Goal: Task Accomplishment & Management: Use online tool/utility

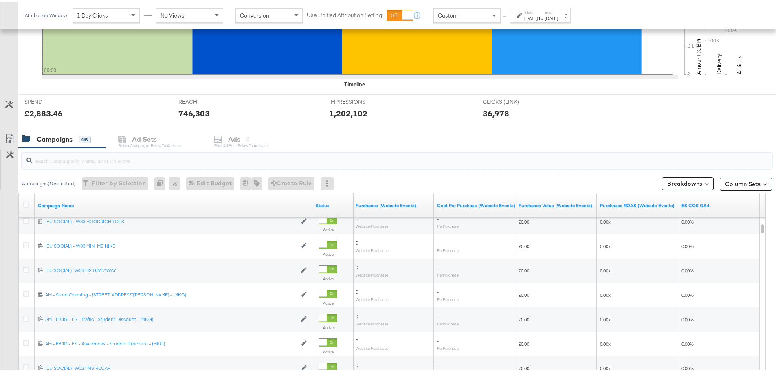
scroll to position [326, 0]
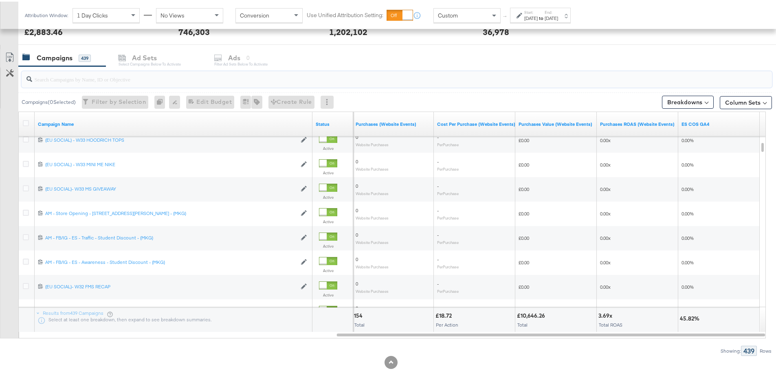
click at [127, 70] on input "search" at bounding box center [367, 74] width 671 height 16
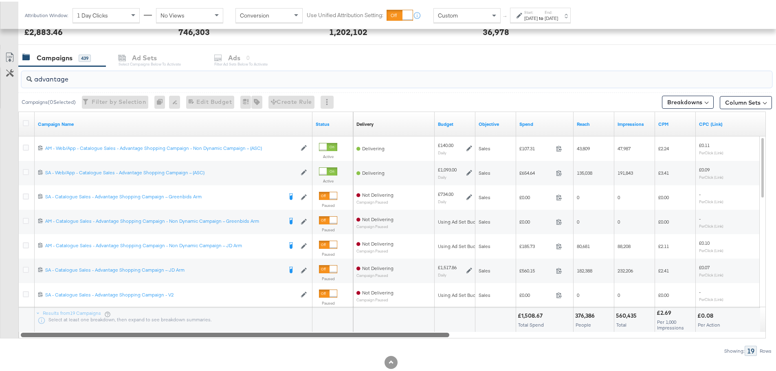
drag, startPoint x: 645, startPoint y: 333, endPoint x: 242, endPoint y: 335, distance: 403.1
click at [242, 335] on div at bounding box center [235, 332] width 428 height 7
type input "advantage"
click at [537, 15] on div "[DATE]" at bounding box center [530, 16] width 13 height 7
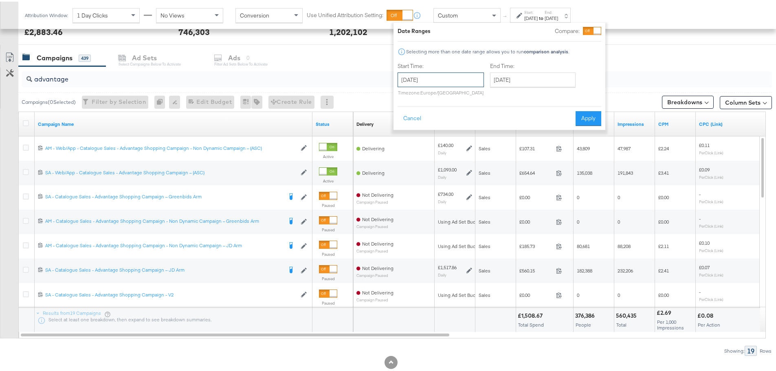
click at [451, 78] on input "[DATE]" at bounding box center [440, 78] width 86 height 15
click at [402, 141] on td "12" at bounding box center [407, 141] width 14 height 11
type input "[DATE]"
click at [529, 79] on input "[DATE]" at bounding box center [533, 78] width 86 height 15
click at [512, 141] on td "13" at bounding box center [513, 141] width 14 height 11
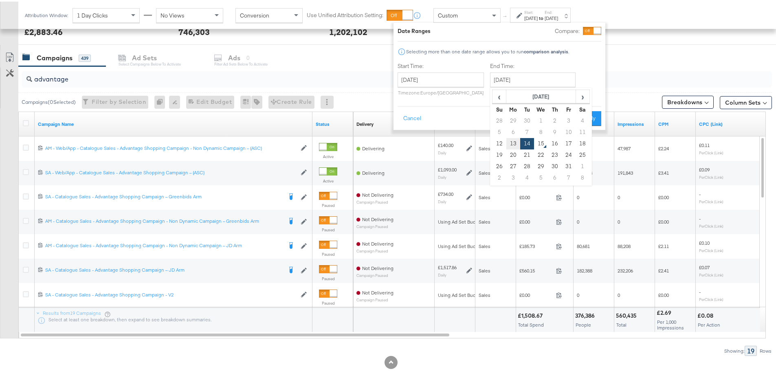
type input "[DATE]"
click at [586, 117] on button "Apply" at bounding box center [588, 117] width 26 height 15
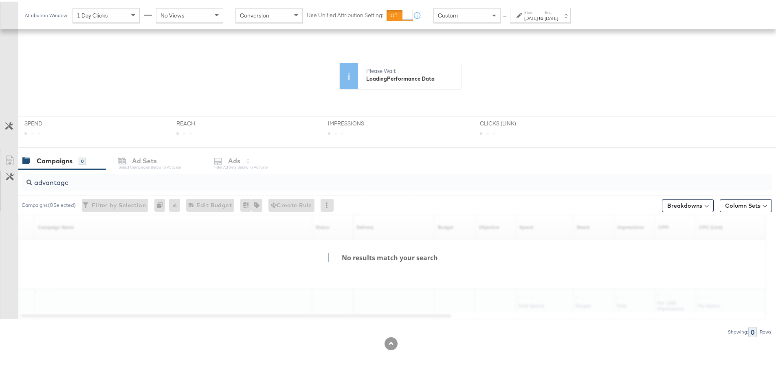
click at [525, 17] on div "[DATE]" at bounding box center [530, 16] width 13 height 7
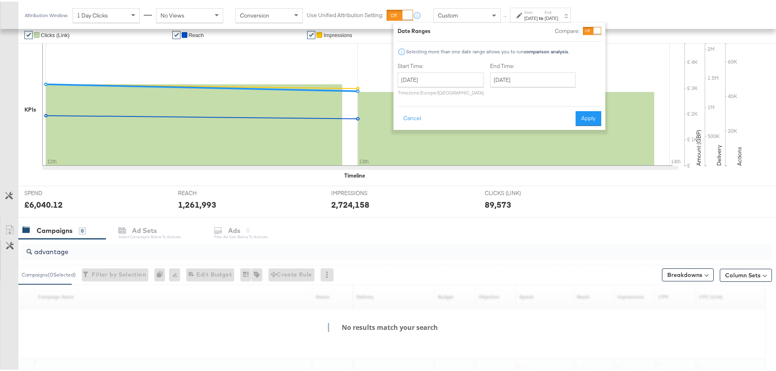
scroll to position [223, 0]
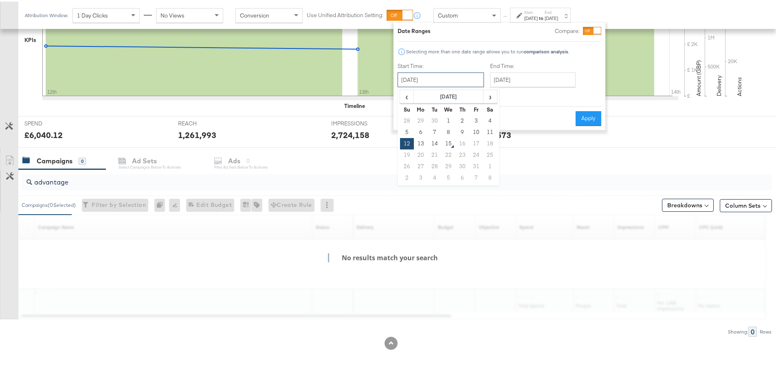
click at [456, 77] on input "[DATE]" at bounding box center [440, 78] width 86 height 15
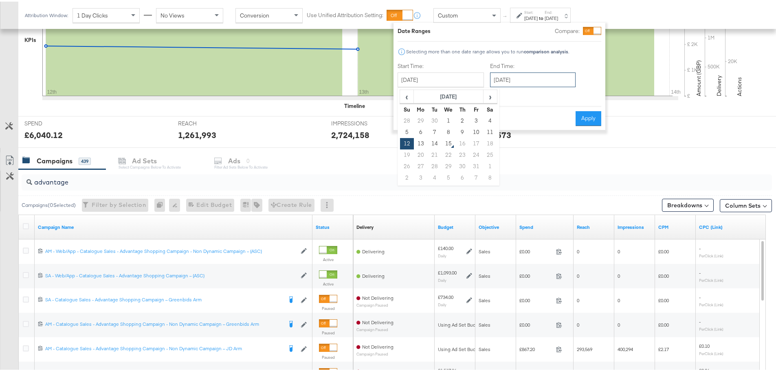
click at [524, 71] on input "[DATE]" at bounding box center [533, 78] width 86 height 15
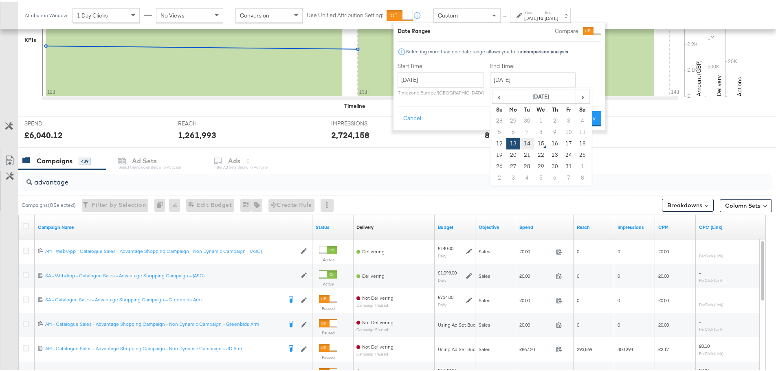
click at [527, 140] on td "14" at bounding box center [527, 141] width 14 height 11
type input "[DATE]"
click at [596, 115] on button "Apply" at bounding box center [588, 117] width 26 height 15
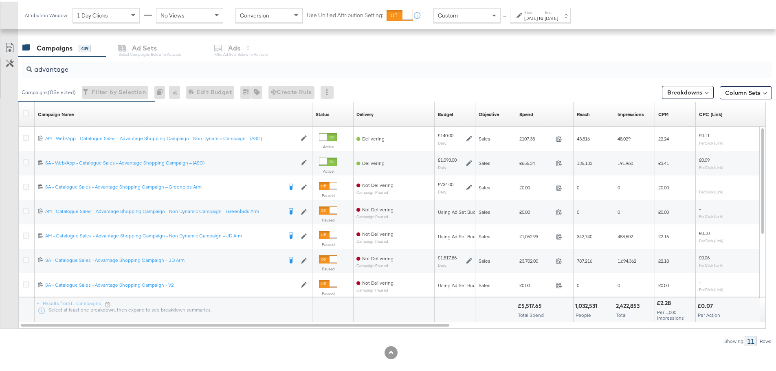
scroll to position [345, 0]
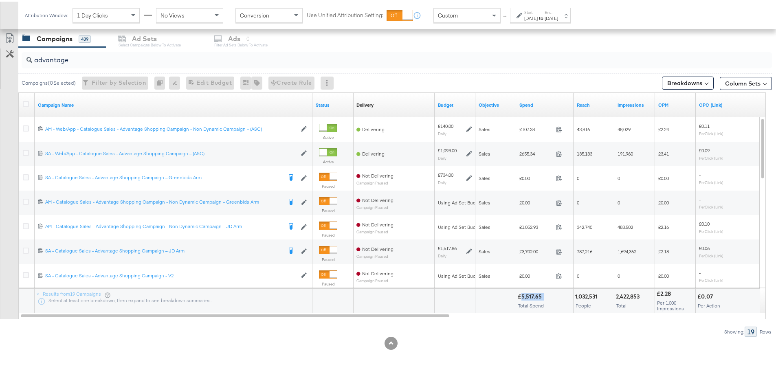
drag, startPoint x: 545, startPoint y: 296, endPoint x: 520, endPoint y: 294, distance: 24.6
click at [520, 294] on div "£5,517.65" at bounding box center [545, 295] width 54 height 8
copy div "5,517.65"
click at [544, 15] on strong "to" at bounding box center [540, 16] width 7 height 6
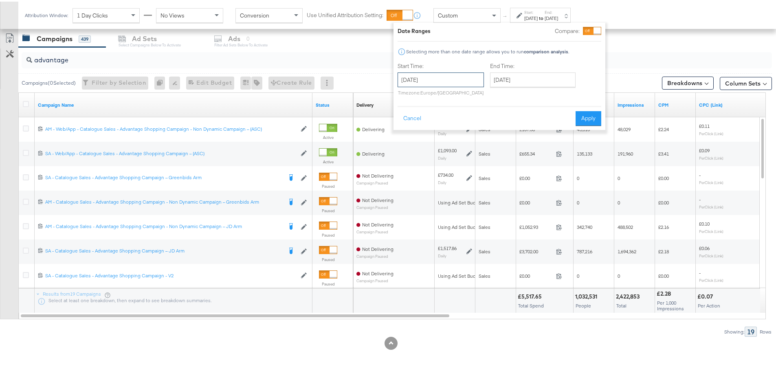
click at [446, 80] on input "[DATE]" at bounding box center [440, 78] width 86 height 15
click at [432, 143] on td "14" at bounding box center [435, 141] width 14 height 11
type input "[DATE]"
click at [523, 75] on input "[DATE]" at bounding box center [533, 78] width 86 height 15
click at [527, 143] on td "14" at bounding box center [527, 141] width 14 height 11
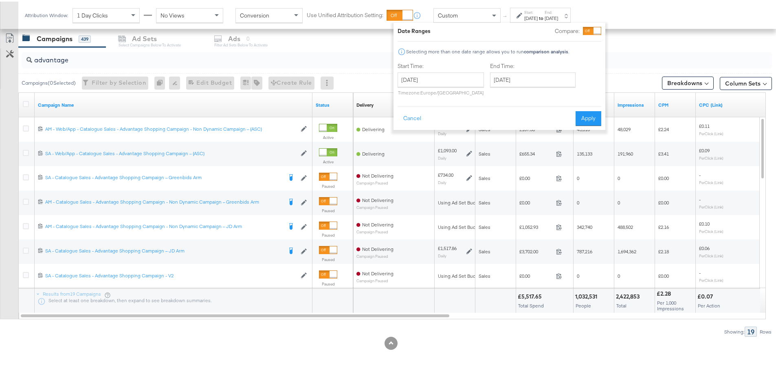
click at [601, 117] on div "Date Ranges Compare: Selecting more than one date range allows you to run compa…" at bounding box center [499, 74] width 212 height 107
click at [590, 114] on button "Apply" at bounding box center [588, 117] width 26 height 15
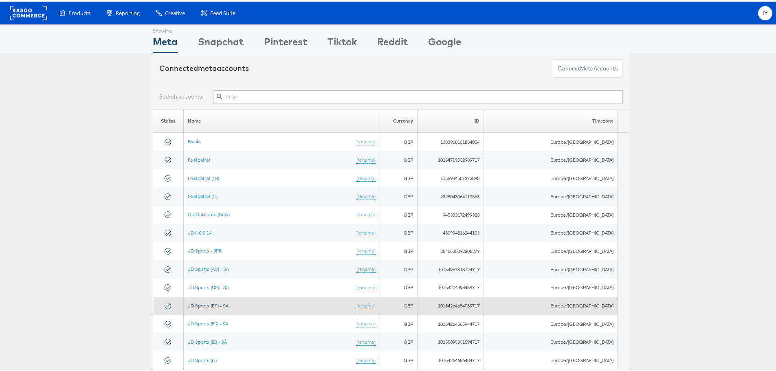
click at [223, 305] on link "JD Sports (ES) - SA" at bounding box center [208, 304] width 41 height 6
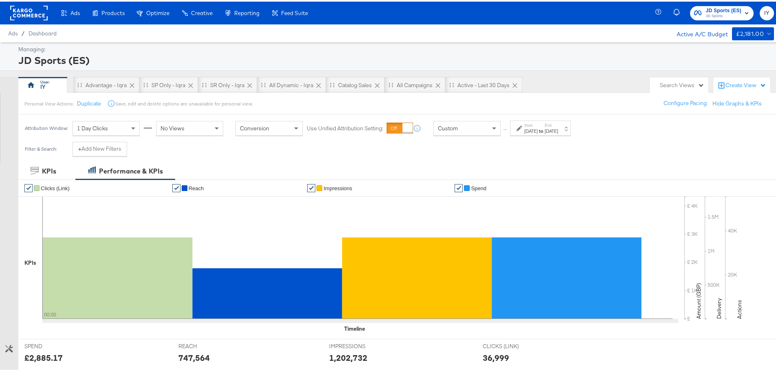
click at [544, 129] on strong "to" at bounding box center [540, 129] width 7 height 6
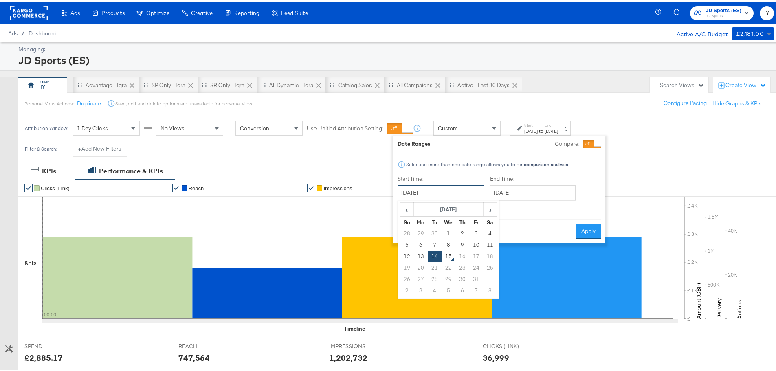
click at [458, 189] on input "[DATE]" at bounding box center [440, 191] width 86 height 15
click at [592, 230] on button "Apply" at bounding box center [588, 229] width 26 height 15
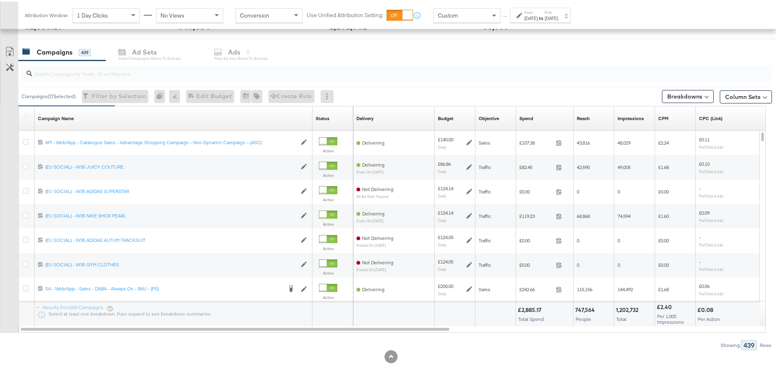
scroll to position [345, 0]
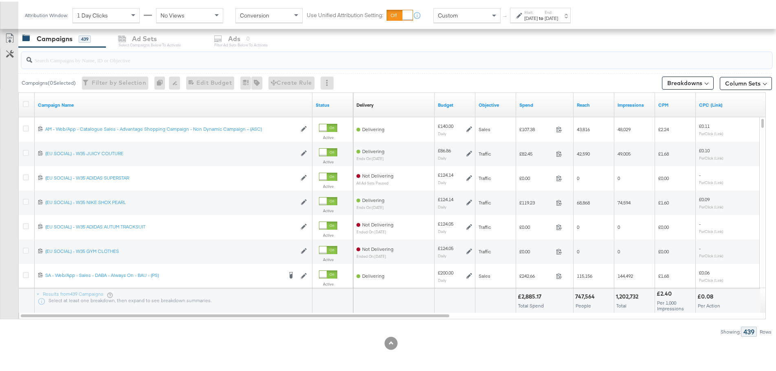
click at [103, 57] on input "search" at bounding box center [367, 55] width 671 height 16
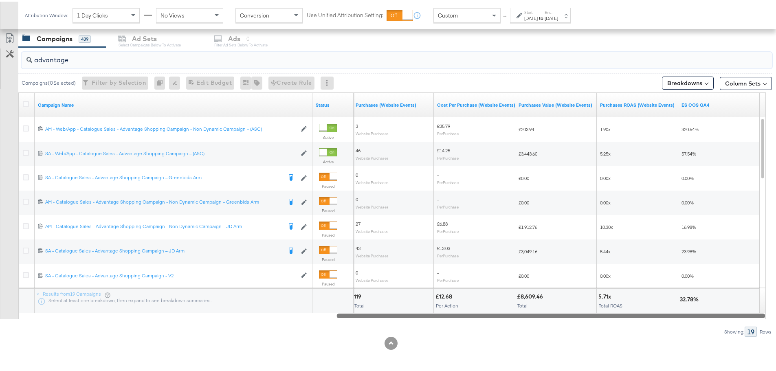
drag, startPoint x: 315, startPoint y: 316, endPoint x: 744, endPoint y: 344, distance: 430.5
click at [744, 344] on div "KPIs Performance & KPIs Customize KPIs ✔ Clicks (Link) ✔ Reach ✔ Impressions ✔ …" at bounding box center [391, 93] width 782 height 555
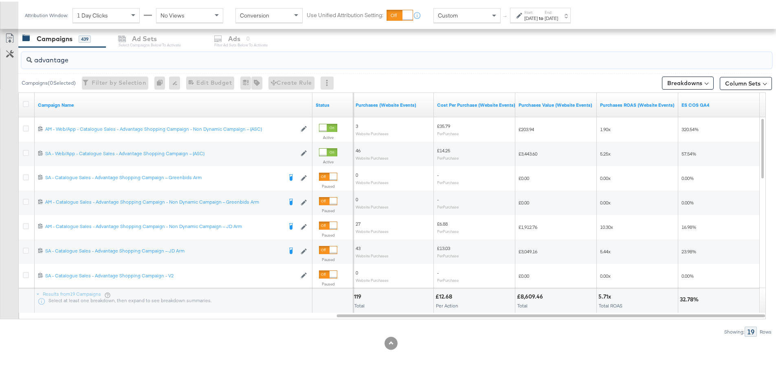
drag, startPoint x: 82, startPoint y: 54, endPoint x: -49, endPoint y: 52, distance: 131.1
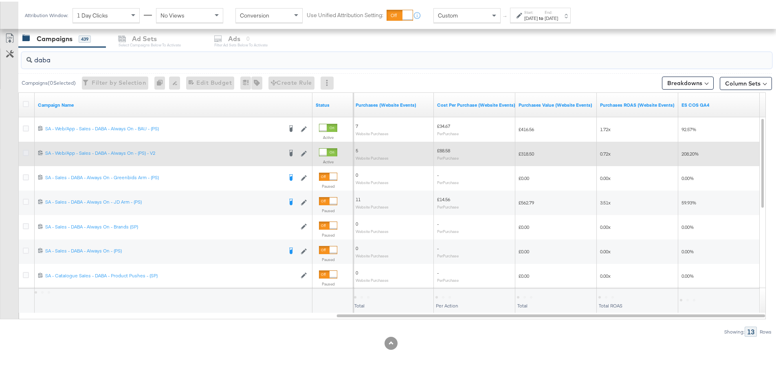
type input "daba"
click at [26, 150] on icon at bounding box center [26, 151] width 6 height 6
click at [0, 0] on input "checkbox" at bounding box center [0, 0] width 0 height 0
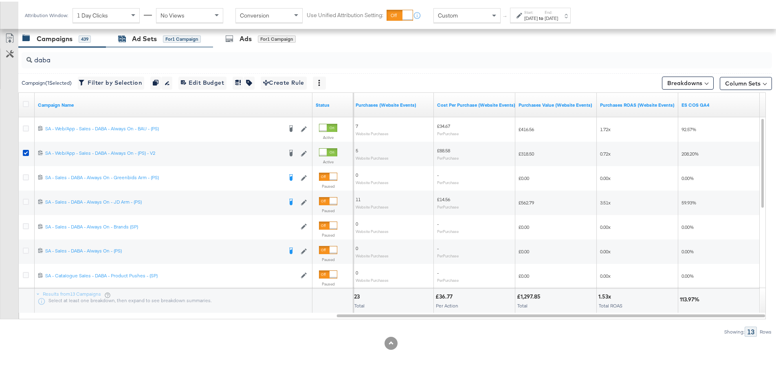
click at [170, 37] on div "for 1 Campaign" at bounding box center [182, 37] width 38 height 7
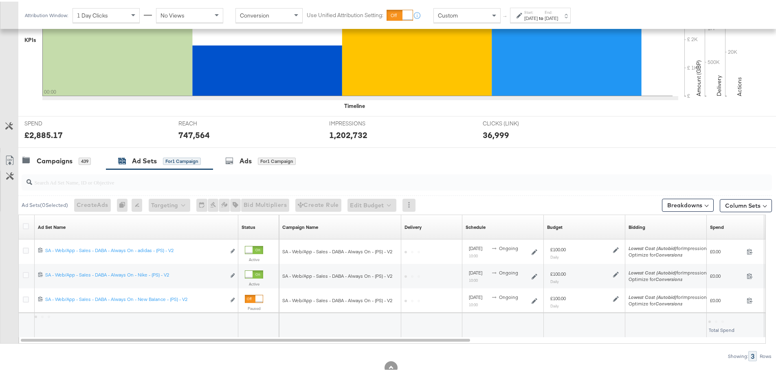
scroll to position [247, 0]
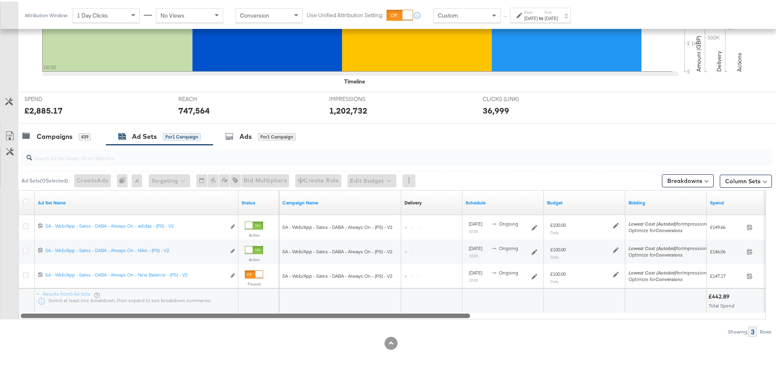
drag, startPoint x: 449, startPoint y: 313, endPoint x: 307, endPoint y: 317, distance: 142.2
click at [307, 317] on div "Ad Set Name Status Campaign Name Delivery Sorting Unavailable Schedule Budget B…" at bounding box center [391, 253] width 747 height 129
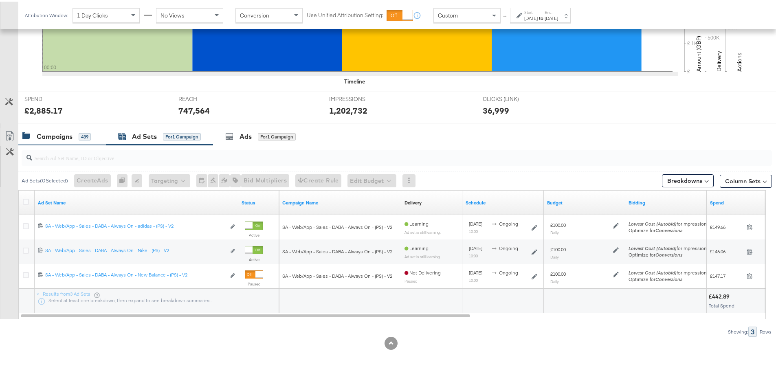
click at [70, 136] on div "Campaigns" at bounding box center [55, 134] width 36 height 9
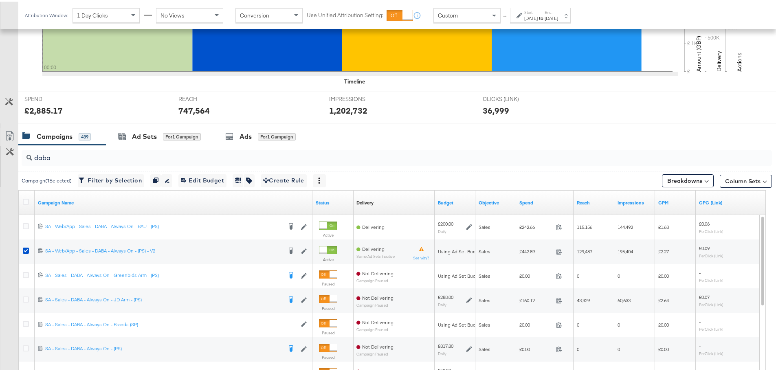
scroll to position [345, 0]
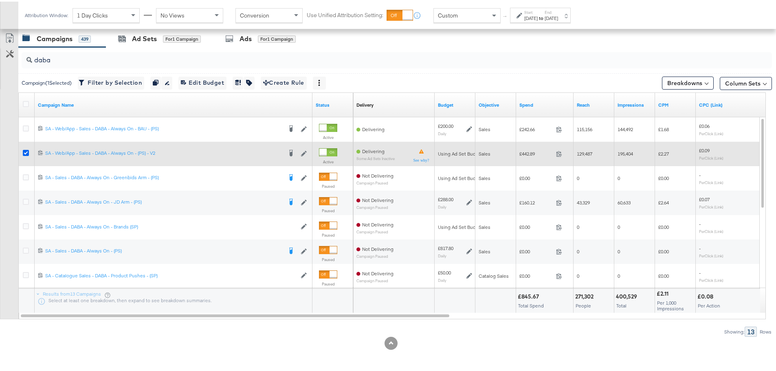
click at [24, 151] on icon at bounding box center [26, 151] width 6 height 6
click at [0, 0] on input "checkbox" at bounding box center [0, 0] width 0 height 0
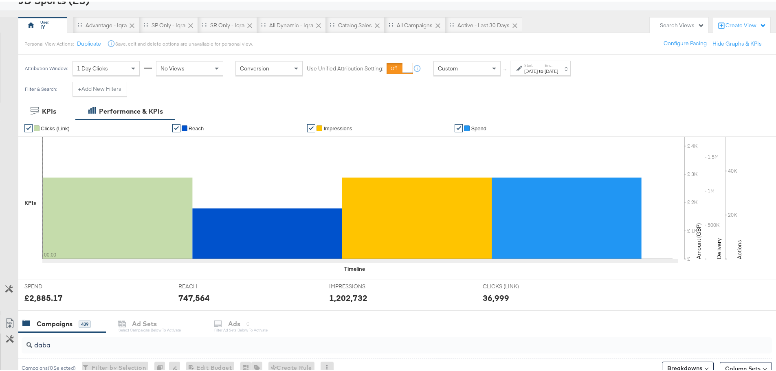
scroll to position [0, 0]
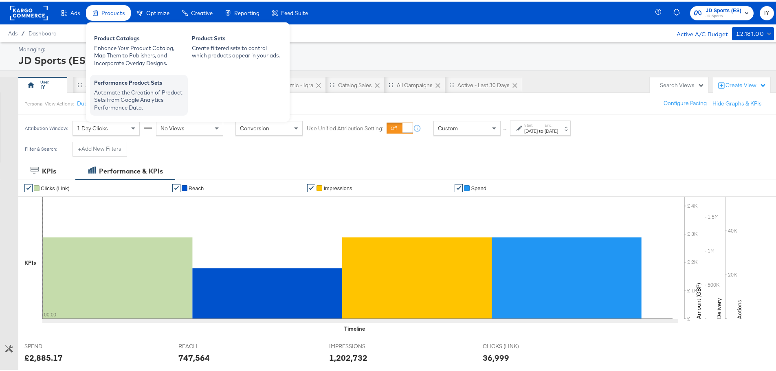
click at [127, 92] on div "Automate the Creation of Product Sets from Google Analytics Performance Data." at bounding box center [139, 98] width 90 height 23
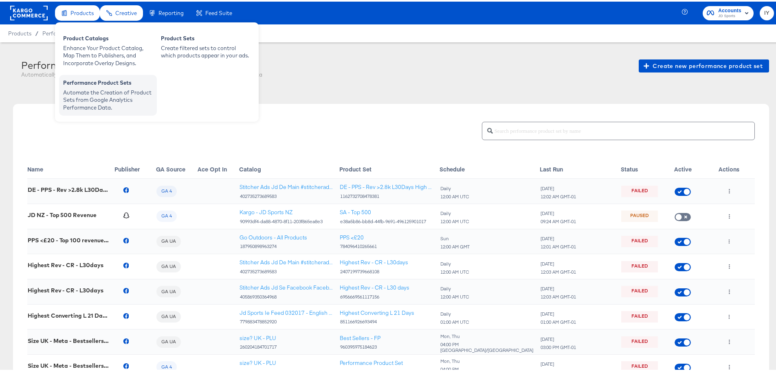
click at [98, 82] on div "Performance Product Sets" at bounding box center [108, 82] width 90 height 10
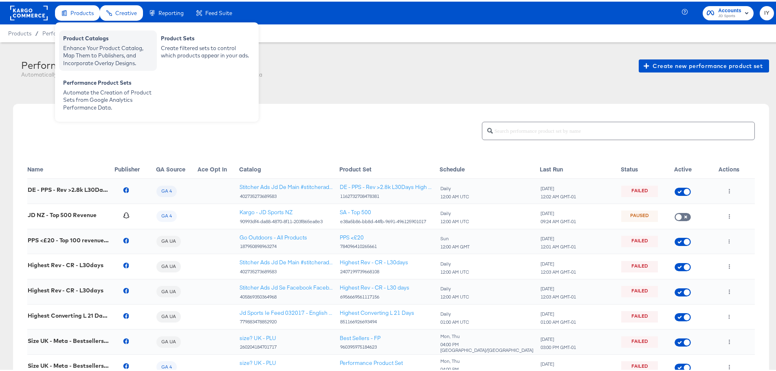
click at [89, 47] on div "Enhance Your Product Catalog, Map Them to Publishers, and Incorporate Overlay D…" at bounding box center [108, 54] width 90 height 23
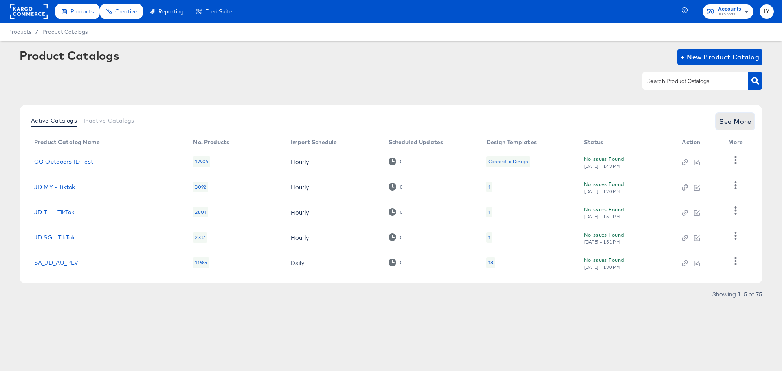
click at [750, 119] on span "See More" at bounding box center [735, 121] width 32 height 11
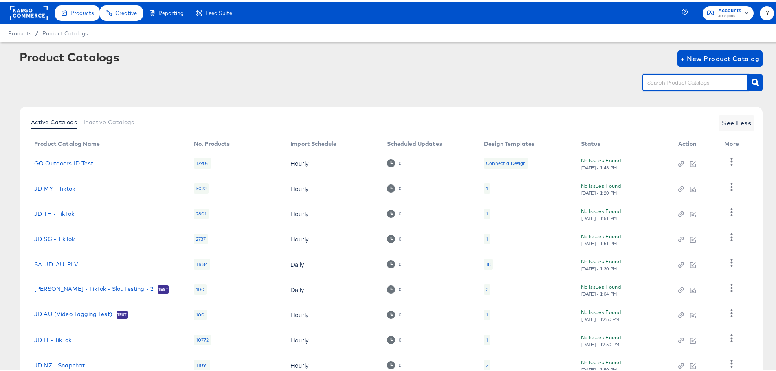
click at [718, 84] on input "text" at bounding box center [688, 81] width 87 height 9
type input "es"
click at [751, 80] on icon "button" at bounding box center [755, 81] width 8 height 8
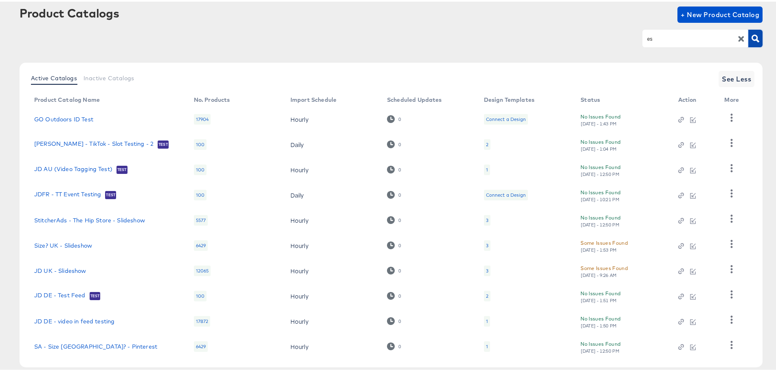
scroll to position [84, 0]
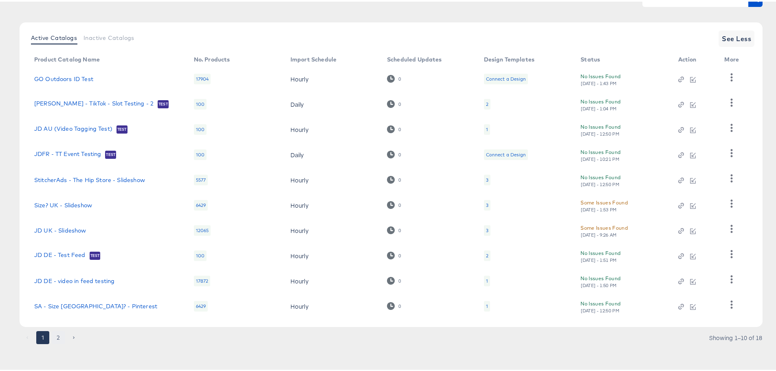
click at [55, 338] on button "2" at bounding box center [58, 335] width 13 height 13
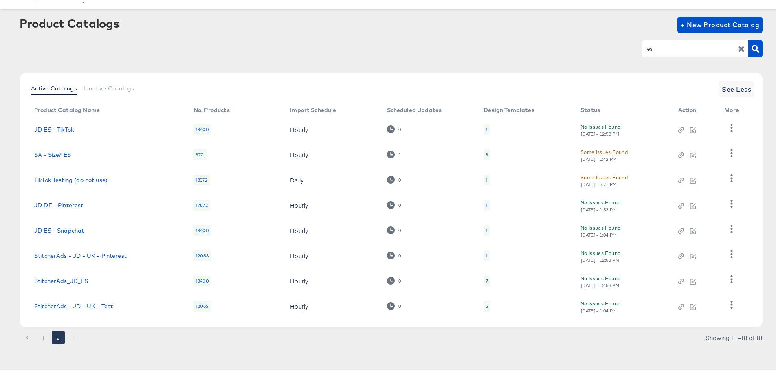
scroll to position [34, 0]
click at [68, 276] on link "StitcherAds_JD_ES" at bounding box center [61, 279] width 54 height 7
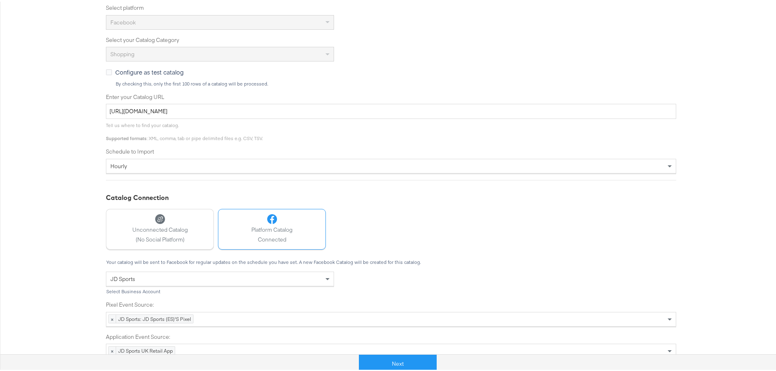
scroll to position [201, 0]
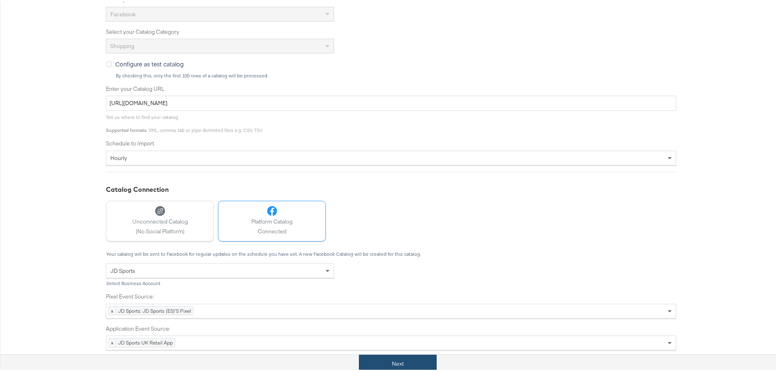
click at [414, 358] on button "Next" at bounding box center [398, 362] width 78 height 18
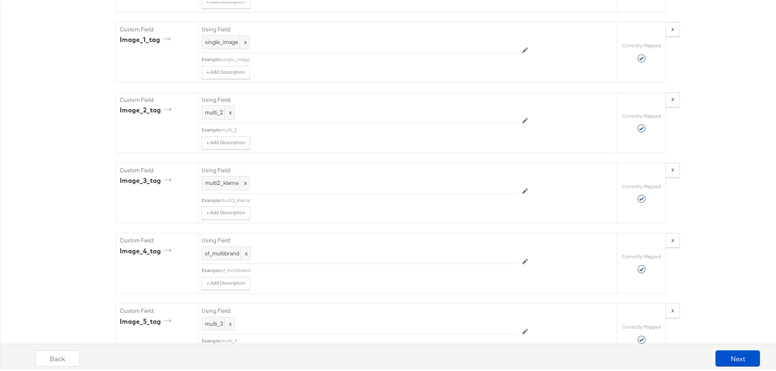
scroll to position [2118, 0]
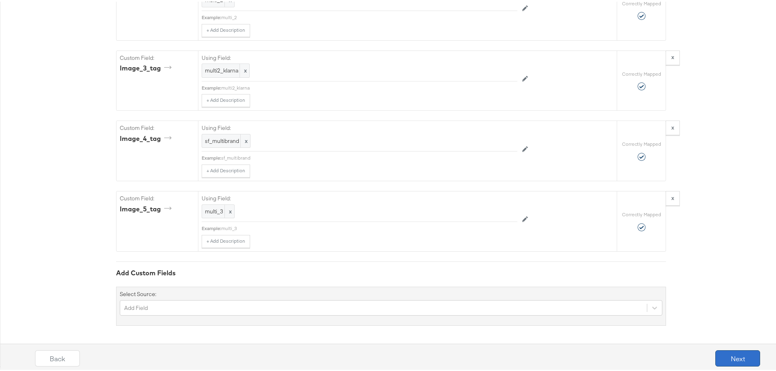
click at [732, 358] on button "Next" at bounding box center [737, 357] width 45 height 16
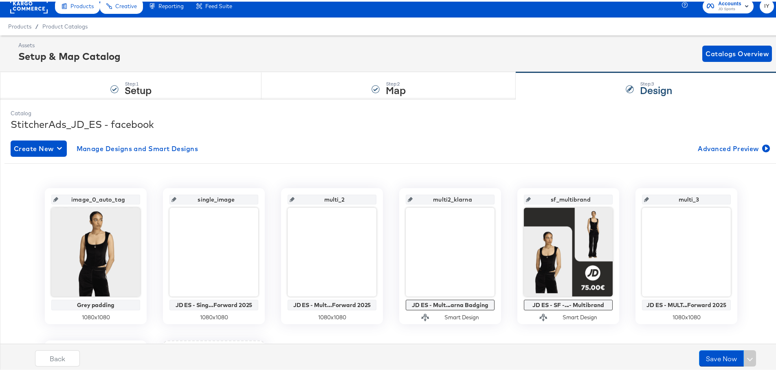
scroll to position [0, 0]
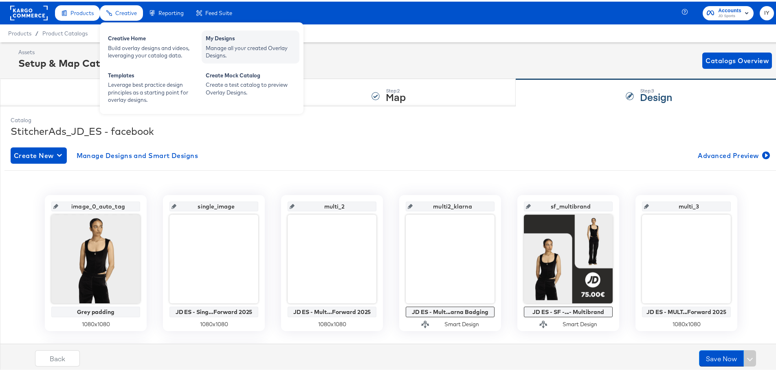
click at [217, 54] on div "Manage all your created Overlay Designs." at bounding box center [251, 50] width 90 height 15
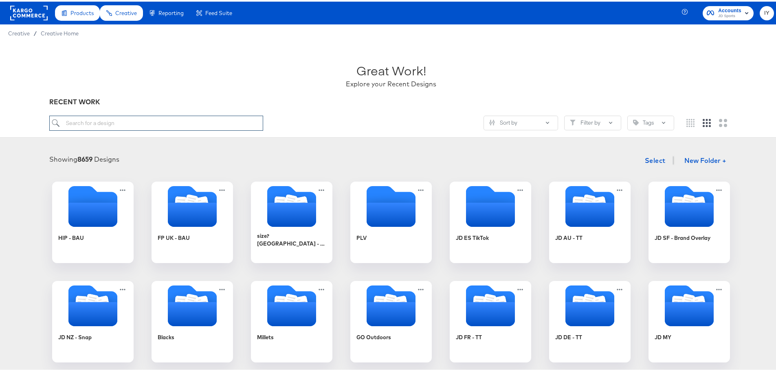
click at [95, 128] on input "search" at bounding box center [156, 121] width 214 height 15
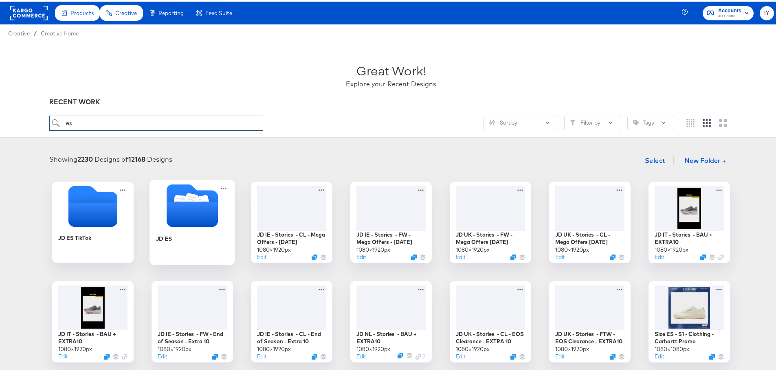
type input "es"
click at [168, 217] on icon "Folder" at bounding box center [192, 212] width 51 height 25
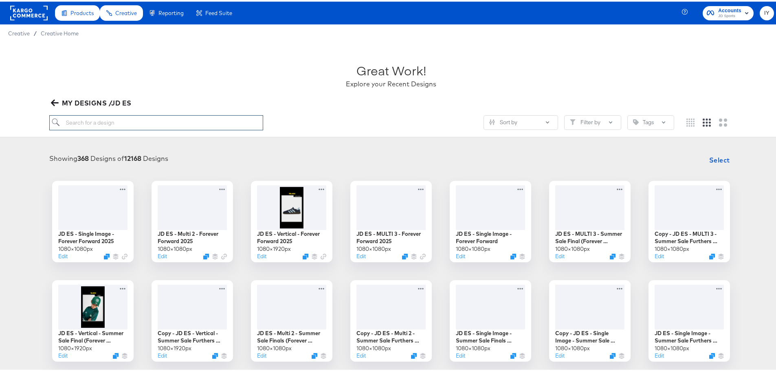
click at [80, 125] on input "search" at bounding box center [156, 121] width 214 height 15
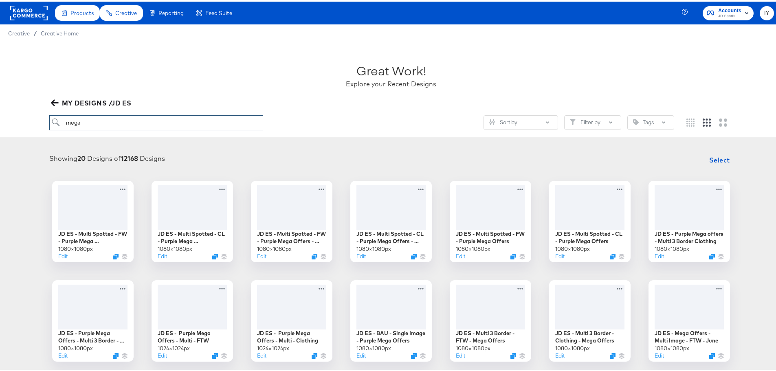
type input "mega"
